Goal: Information Seeking & Learning: Learn about a topic

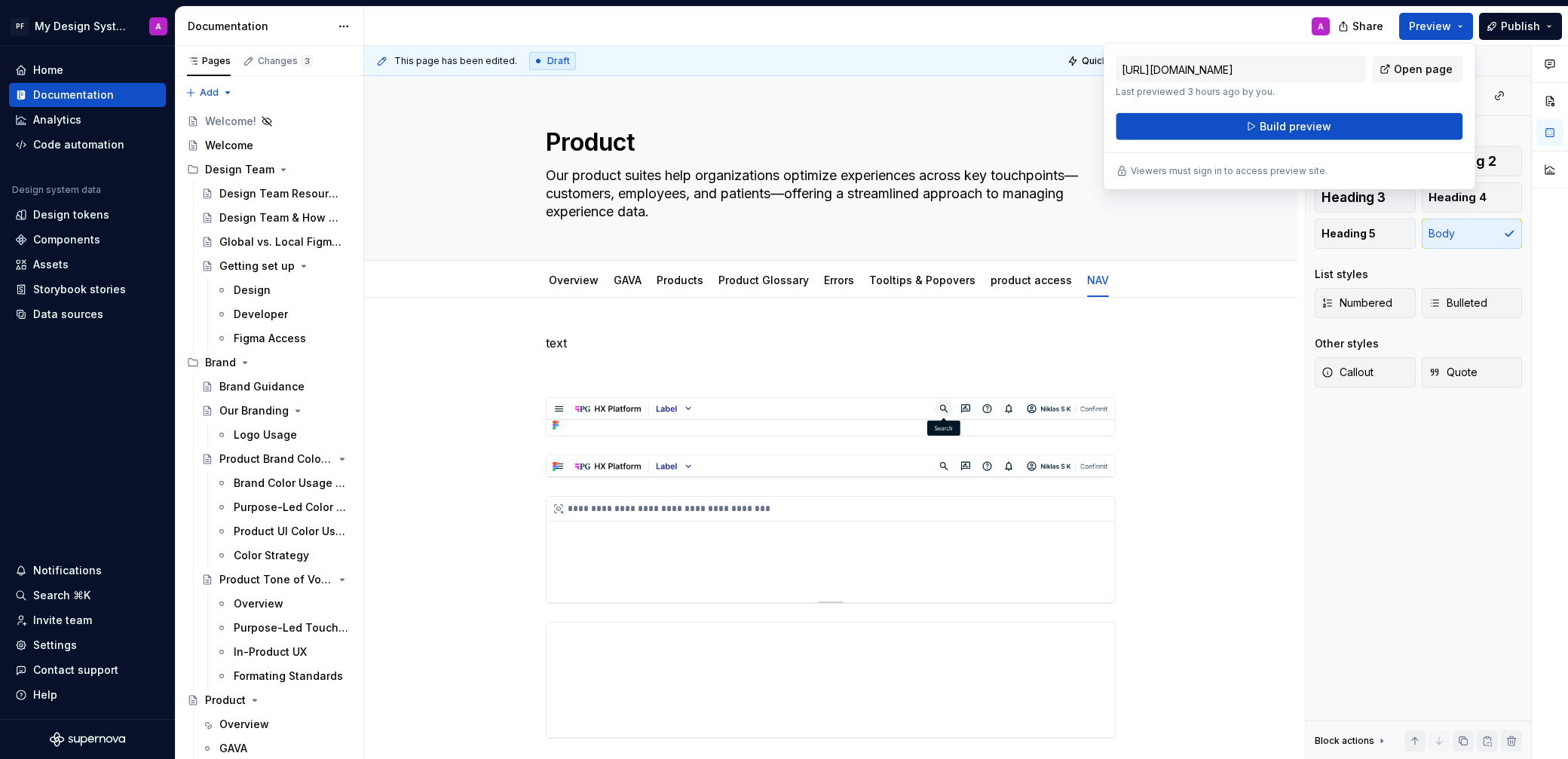
scroll to position [143, 0]
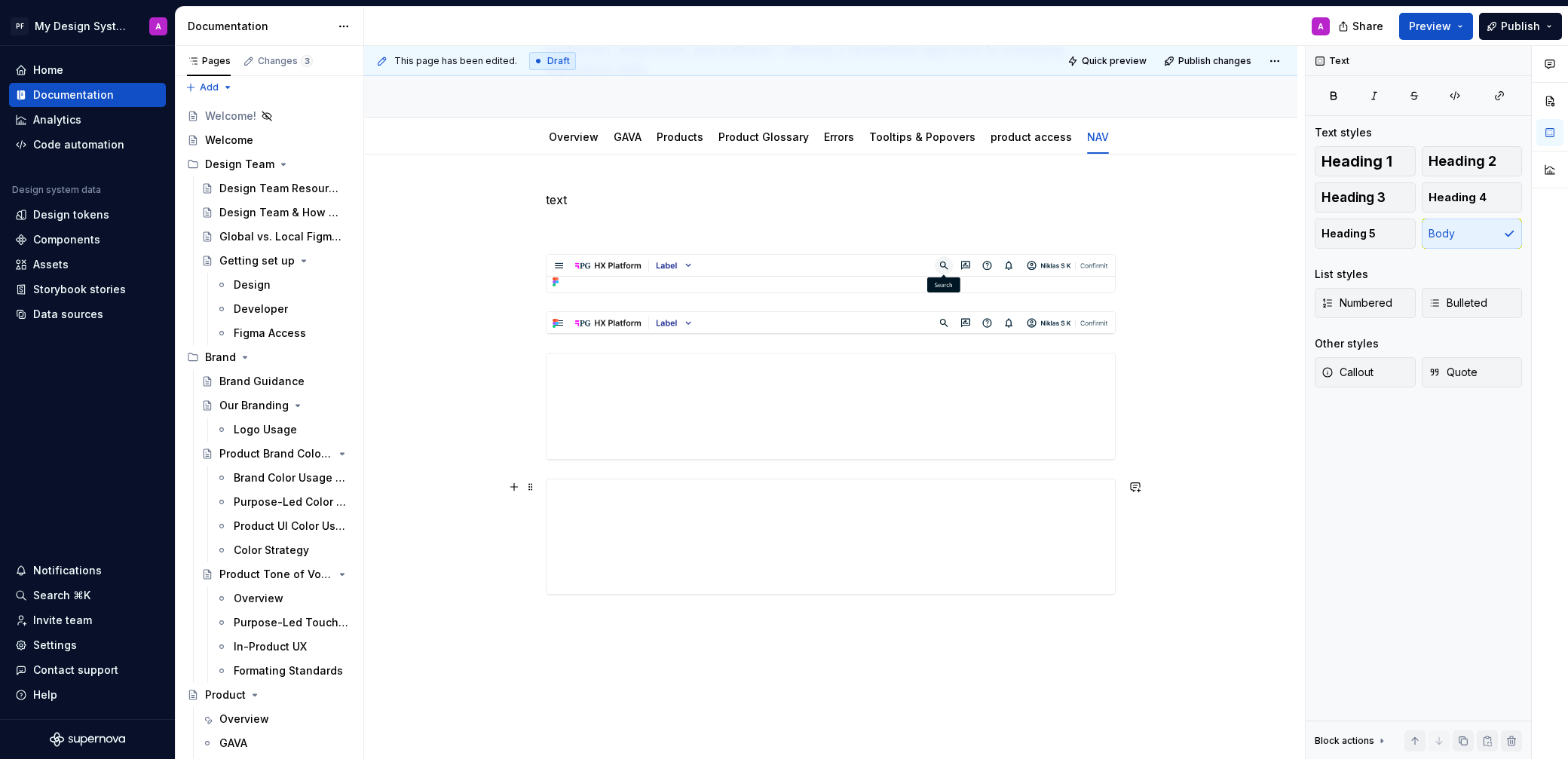
click at [1224, 566] on div "**********" at bounding box center [830, 516] width 933 height 723
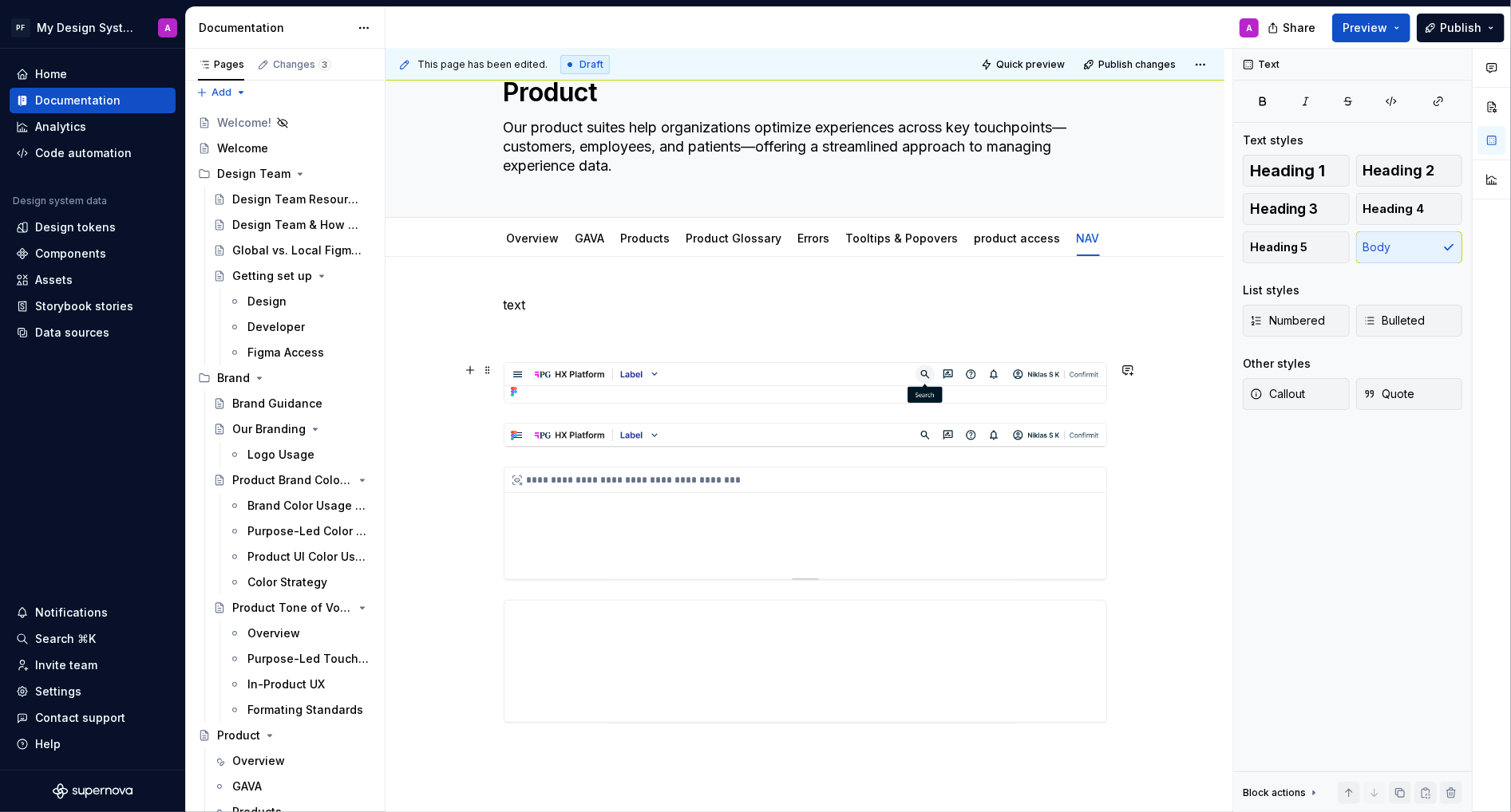
scroll to position [0, 0]
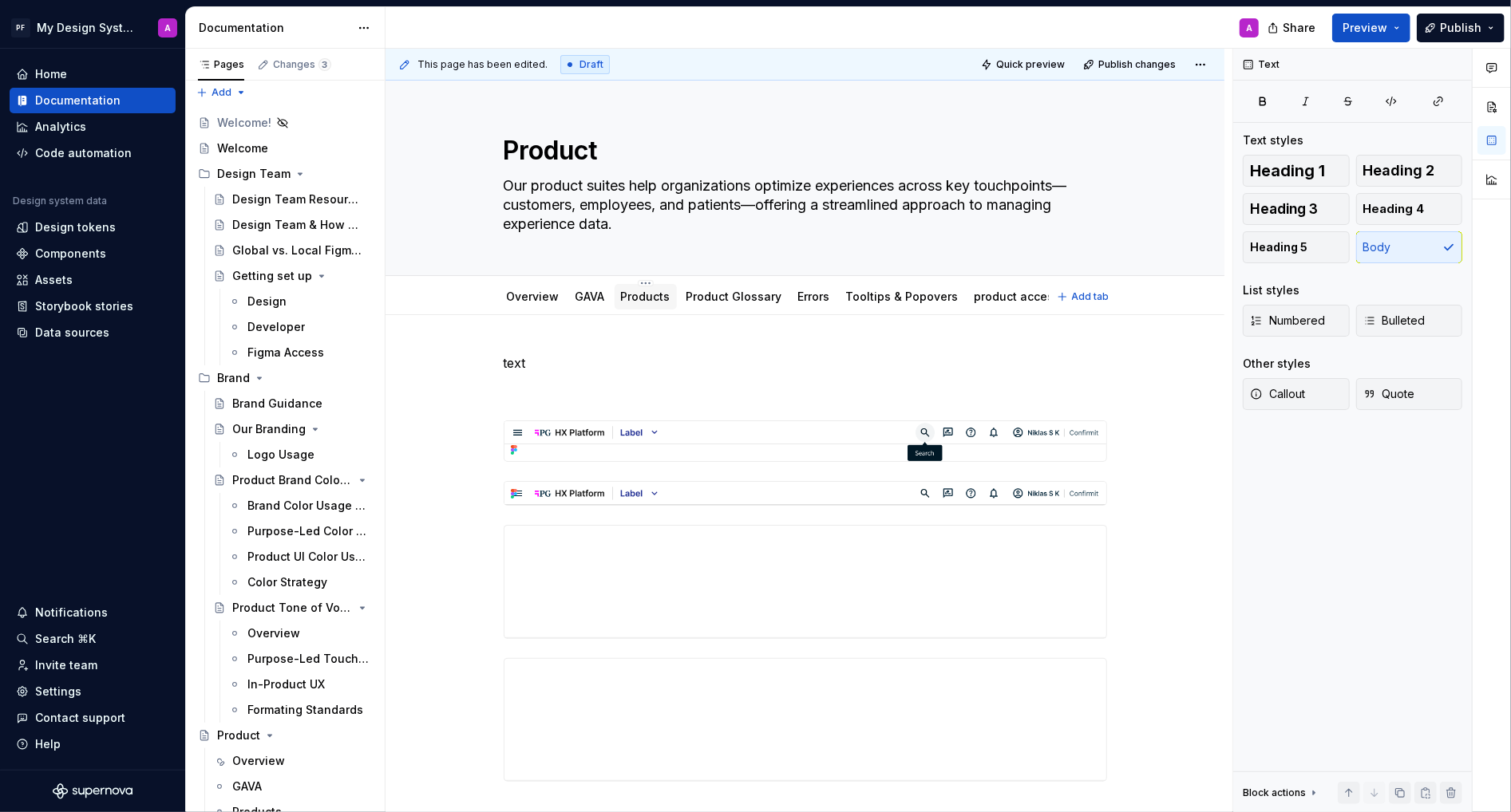
click at [645, 301] on link "Products" at bounding box center [645, 296] width 49 height 14
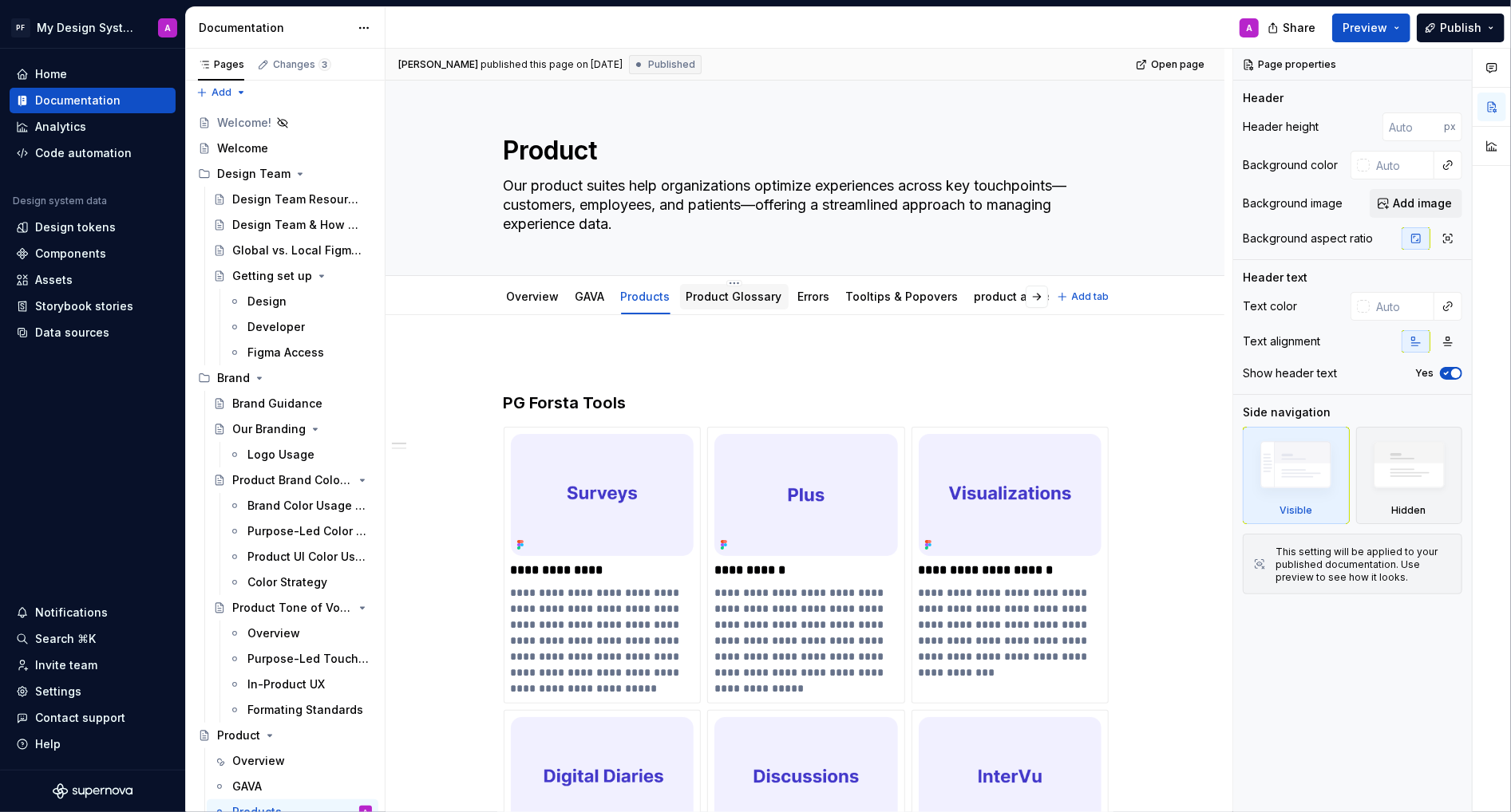
click at [746, 298] on link "Product Glossary" at bounding box center [734, 296] width 96 height 14
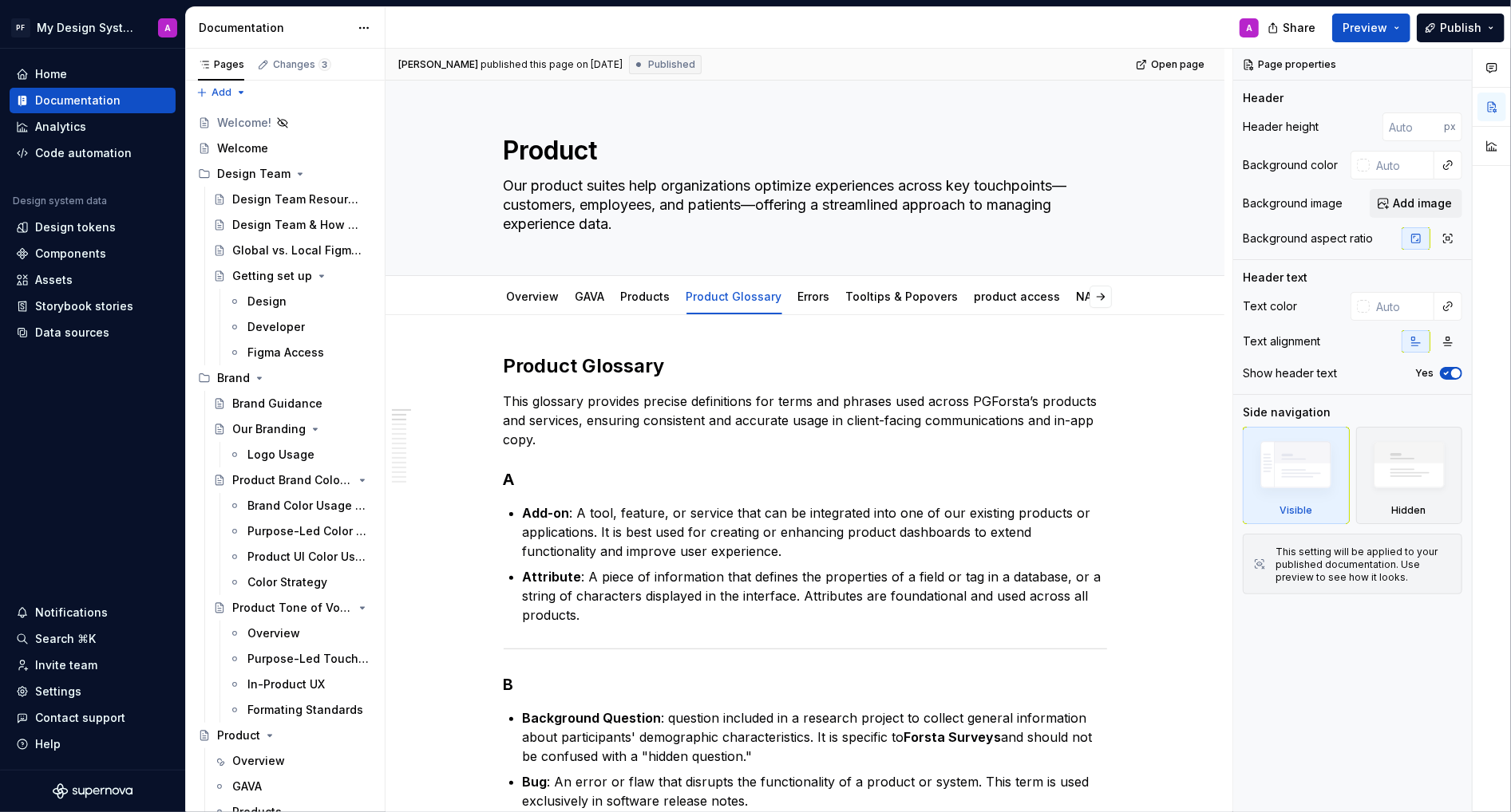
type textarea "*"
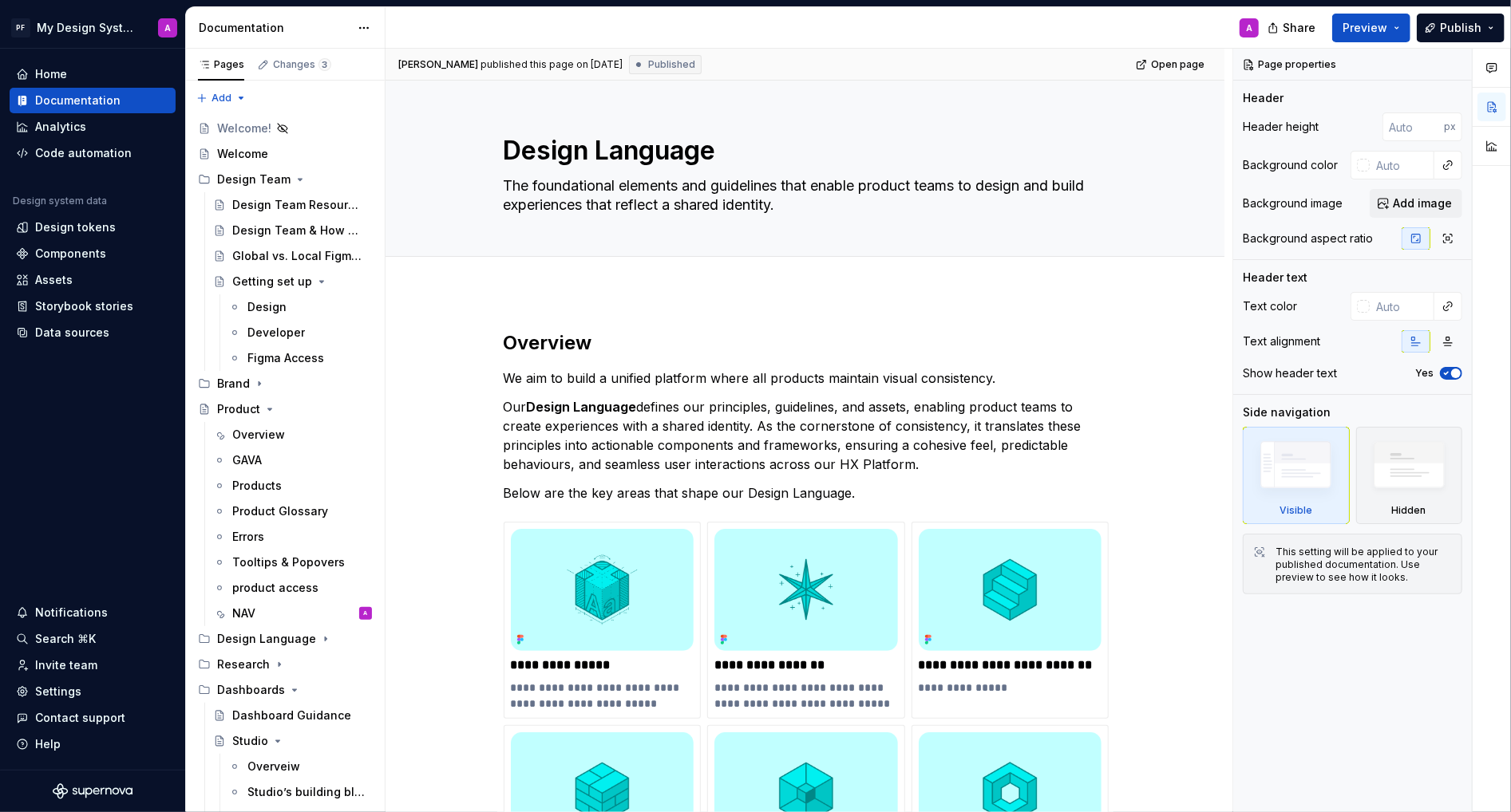
scroll to position [243, 0]
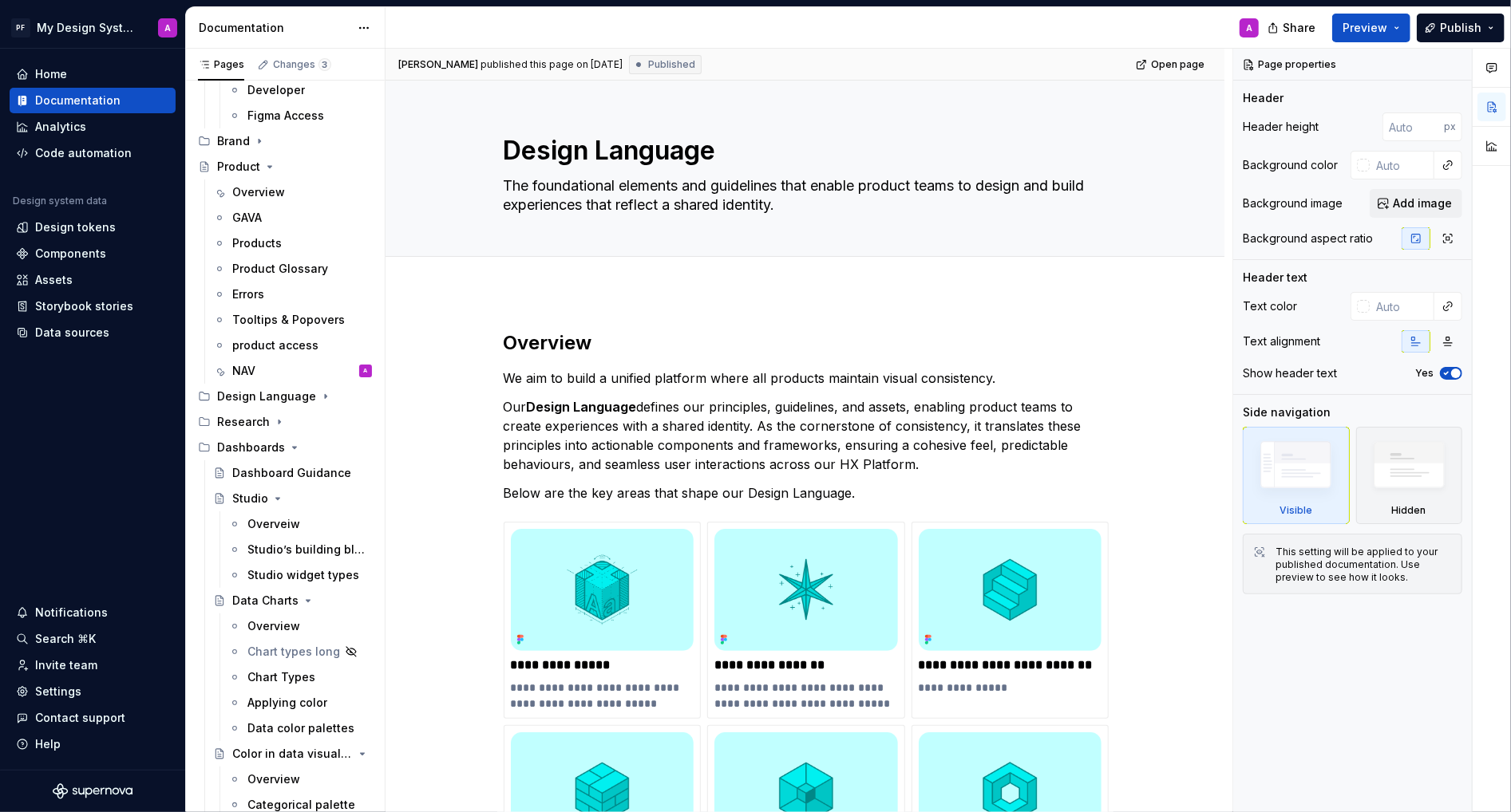
type textarea "*"
